Goal: Entertainment & Leisure: Consume media (video, audio)

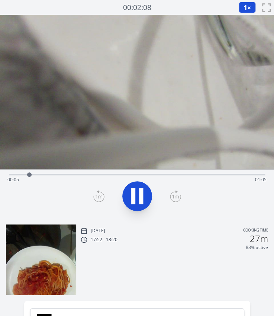
click at [45, 172] on div "Time elapsed: 00:05 Time remaining: 01:05" at bounding box center [137, 173] width 256 height 9
click at [87, 171] on div "Time elapsed: 00:10 Time remaining: 01:00" at bounding box center [137, 173] width 256 height 9
click at [136, 171] on div "Time elapsed: 00:21 Time remaining: 00:49" at bounding box center [137, 173] width 256 height 9
click at [171, 171] on div "Time elapsed: 00:35 Time remaining: 00:35" at bounding box center [137, 173] width 256 height 9
click at [197, 169] on video at bounding box center [137, 92] width 274 height 154
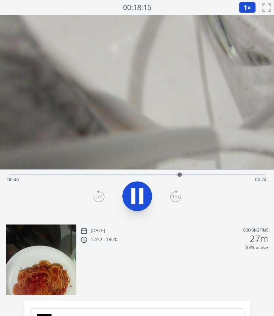
click at [215, 173] on div "Time elapsed: 00:46 Time remaining: 00:24" at bounding box center [137, 173] width 256 height 9
click at [227, 173] on div "Time elapsed: 00:57 Time remaining: 00:13" at bounding box center [137, 173] width 256 height 9
click at [194, 178] on div "Time elapsed: 01:00 Time remaining: 00:09" at bounding box center [136, 180] width 259 height 12
click at [229, 173] on div "Time elapsed: 00:52 Time remaining: 00:17" at bounding box center [137, 173] width 256 height 9
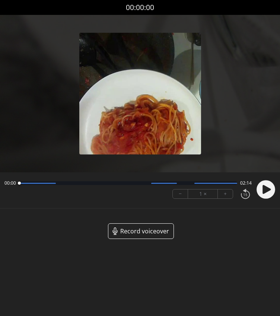
click at [262, 184] on circle at bounding box center [265, 189] width 19 height 19
click at [230, 193] on button "+" at bounding box center [224, 193] width 15 height 9
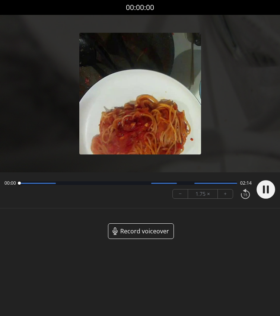
click at [230, 193] on button "+" at bounding box center [224, 193] width 15 height 9
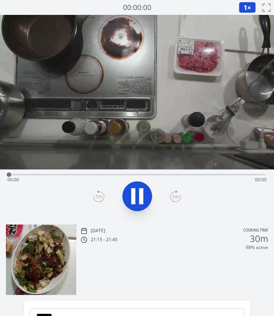
click at [134, 187] on icon at bounding box center [137, 195] width 21 height 21
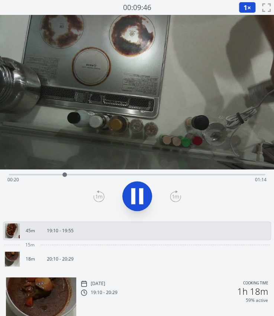
click at [26, 174] on div "Time elapsed: 00:20 Time remaining: 01:14" at bounding box center [136, 180] width 259 height 12
click at [123, 174] on div "Time elapsed: 00:08 Time remaining: 01:26" at bounding box center [136, 180] width 259 height 12
click at [163, 172] on div "Time elapsed: 00:49 Time remaining: 00:45" at bounding box center [137, 173] width 256 height 9
click at [188, 175] on div "Time elapsed: 00:57 Time remaining: 00:37" at bounding box center [136, 180] width 259 height 12
click at [158, 172] on div "Time elapsed: 01:10 Time remaining: 00:24" at bounding box center [137, 173] width 256 height 9
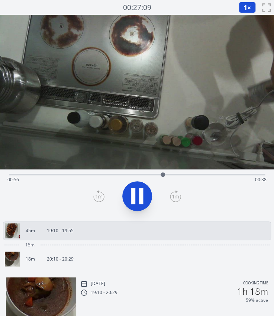
click at [168, 173] on div "Time elapsed: 00:56 Time remaining: 00:38" at bounding box center [137, 173] width 256 height 9
